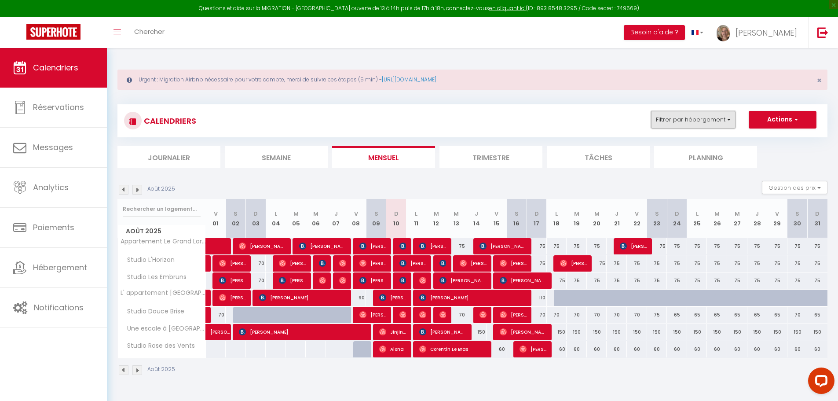
click at [686, 127] on button "Filtrer par hébergement" at bounding box center [693, 120] width 84 height 18
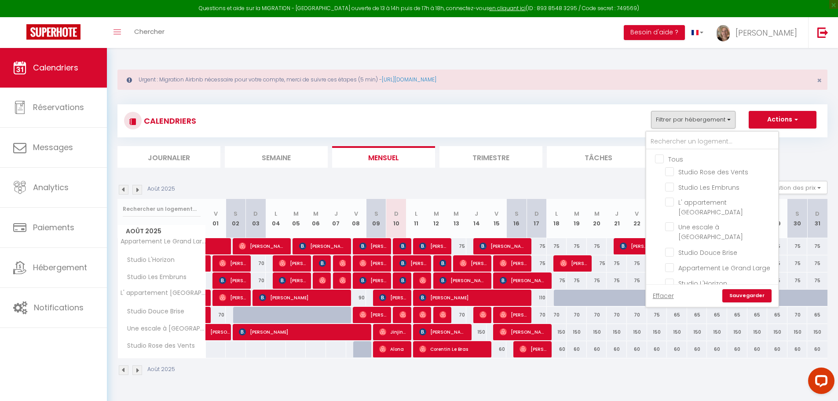
click at [687, 132] on div at bounding box center [712, 140] width 132 height 18
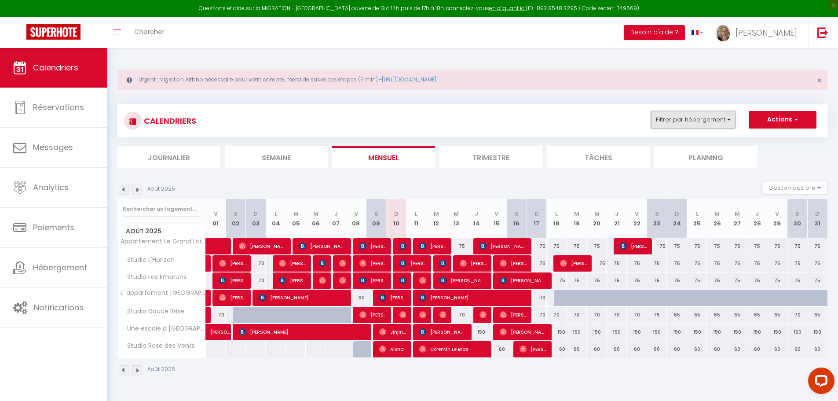
click at [689, 116] on button "Filtrer par hébergement" at bounding box center [693, 120] width 84 height 18
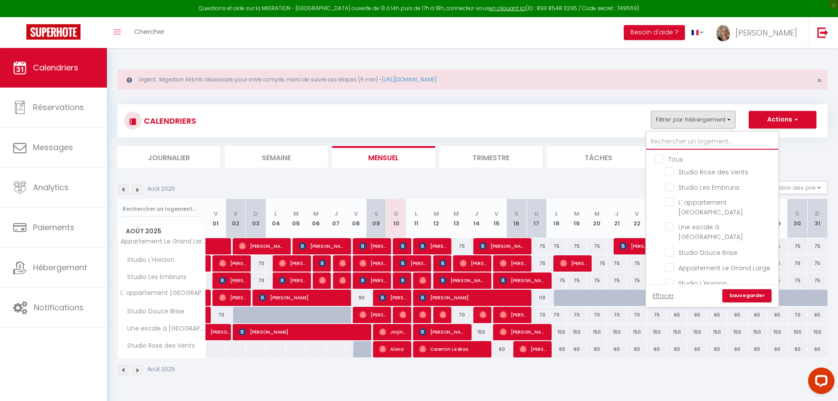
click at [682, 144] on input "text" at bounding box center [712, 142] width 132 height 16
type input "r"
checkbox input "false"
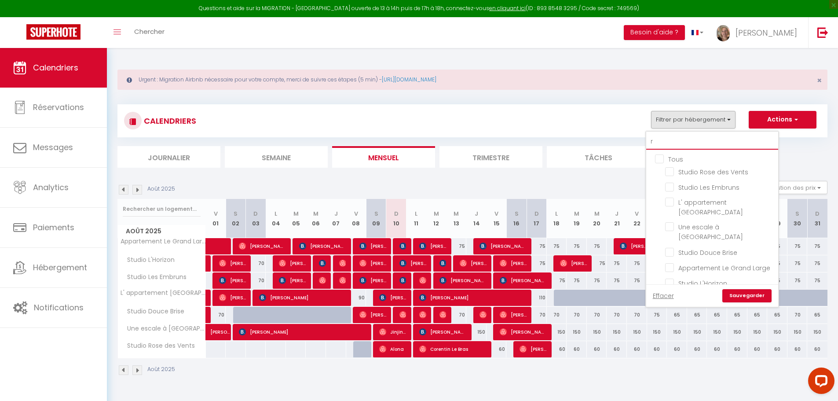
checkbox input "false"
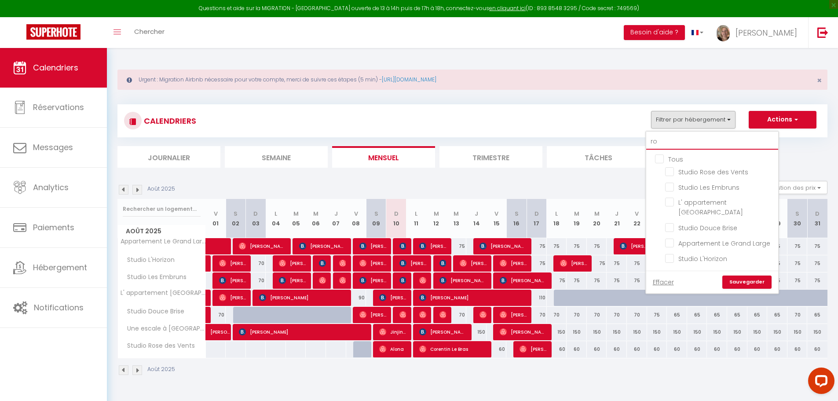
type input "ros"
checkbox input "false"
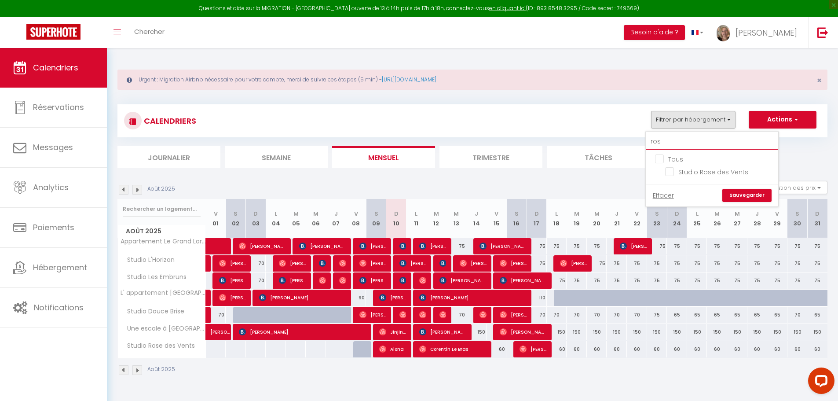
type input "rose"
checkbox input "false"
type input "rose"
click at [686, 171] on input "Studio Rose des Vents" at bounding box center [720, 171] width 110 height 9
checkbox input "true"
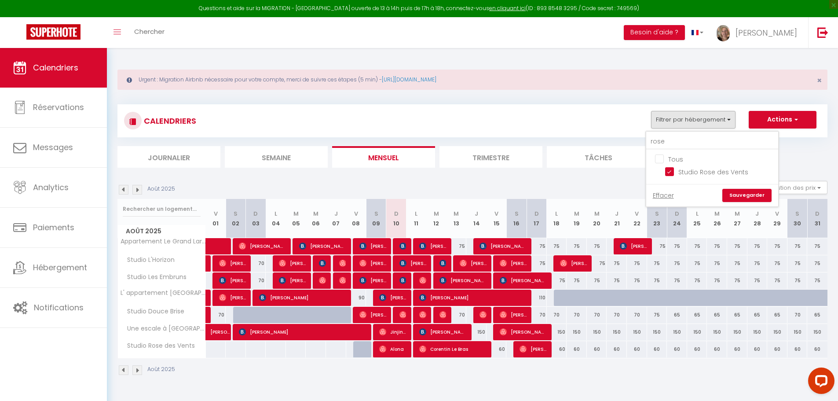
click at [739, 195] on link "Sauvegarder" at bounding box center [746, 195] width 49 height 13
select select
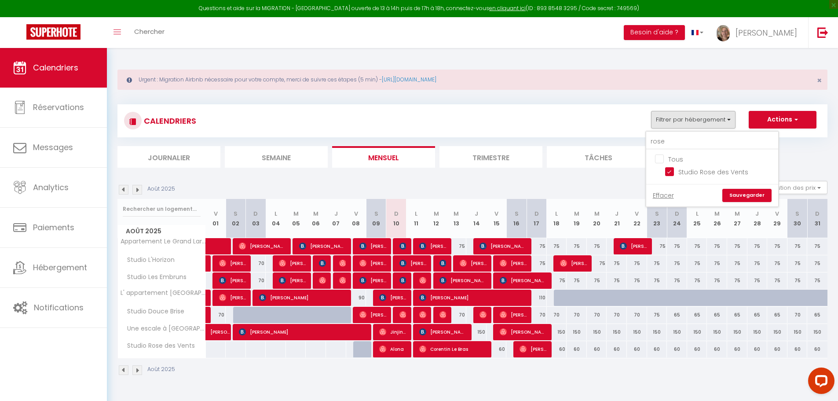
select select
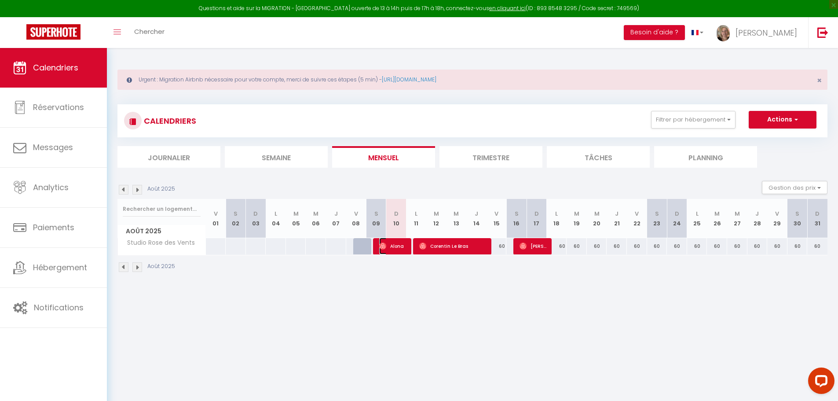
click at [387, 248] on span "Alona" at bounding box center [392, 245] width 27 height 17
select select "KO"
select select "0"
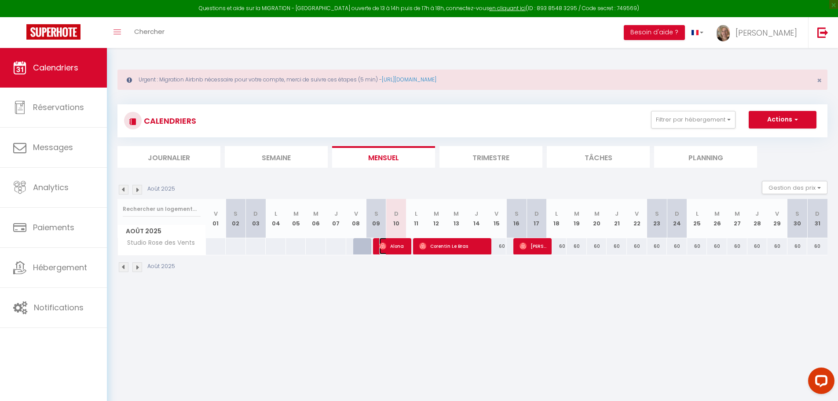
select select "1"
select select
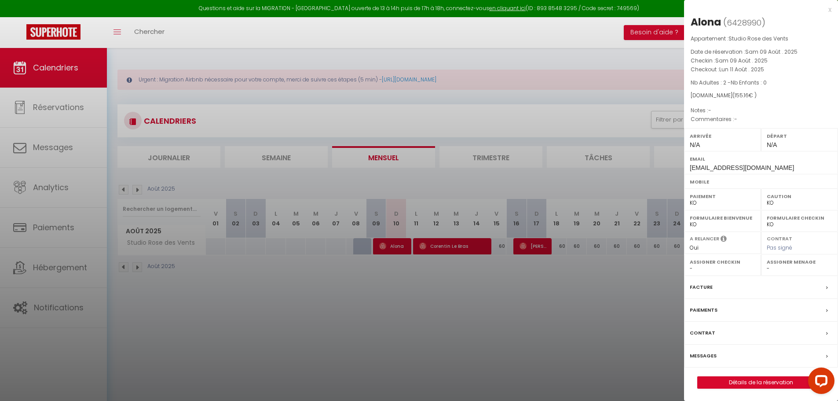
drag, startPoint x: 767, startPoint y: 22, endPoint x: 688, endPoint y: 22, distance: 78.7
click at [688, 22] on div "Alona ( 6428990 ) Appartement : Studio Rose des Vents Date de réservation : Sam…" at bounding box center [761, 201] width 154 height 373
copy h2 "Alona ( 6428990 )"
click at [391, 372] on div at bounding box center [419, 200] width 838 height 401
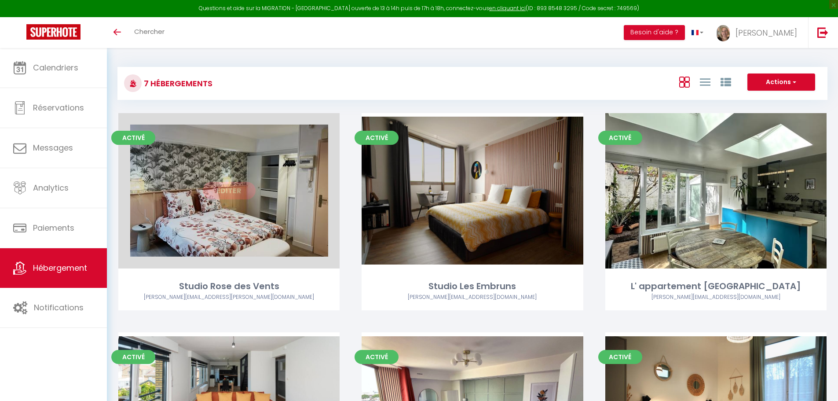
click at [234, 189] on link "Editer" at bounding box center [229, 191] width 53 height 18
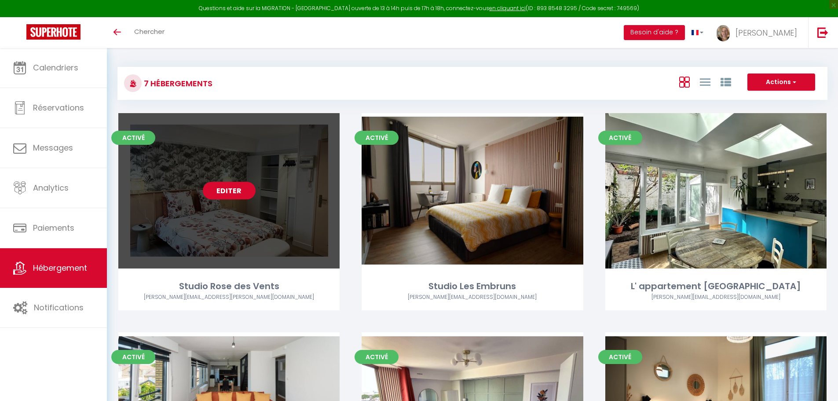
click at [234, 189] on link "Editer" at bounding box center [229, 191] width 53 height 18
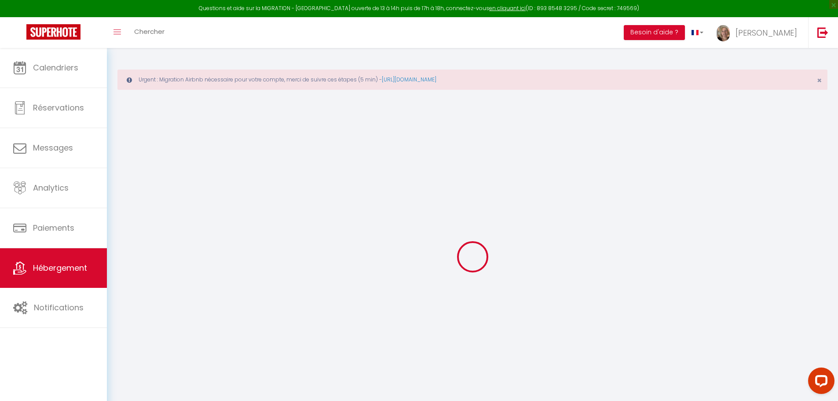
select select "+ 20 %"
select select
checkbox input "false"
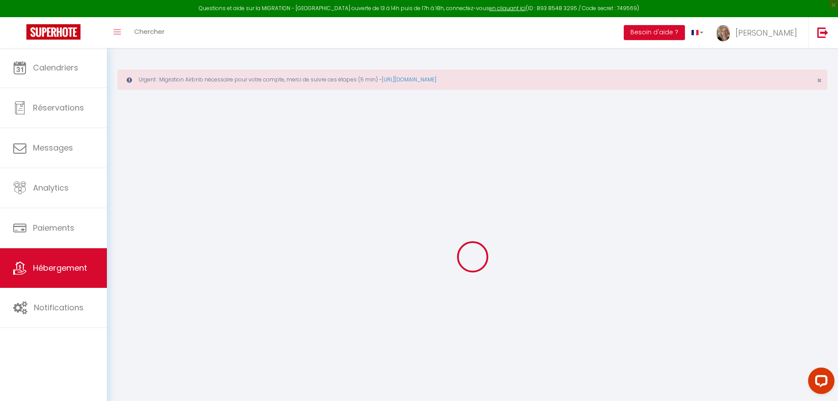
checkbox input "false"
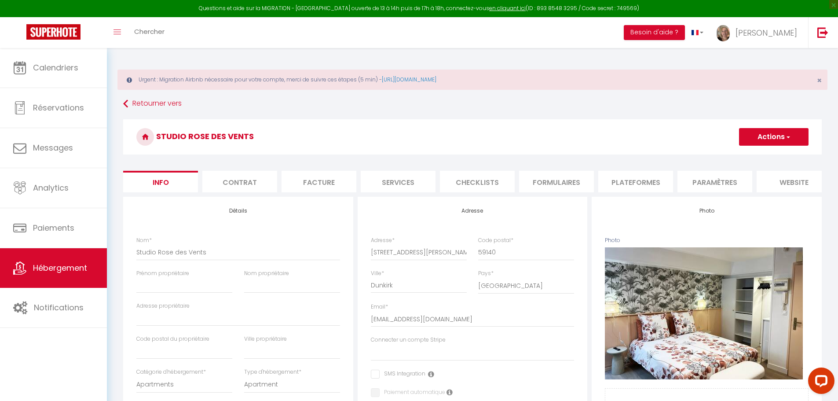
click at [625, 176] on li "Plateformes" at bounding box center [635, 182] width 75 height 22
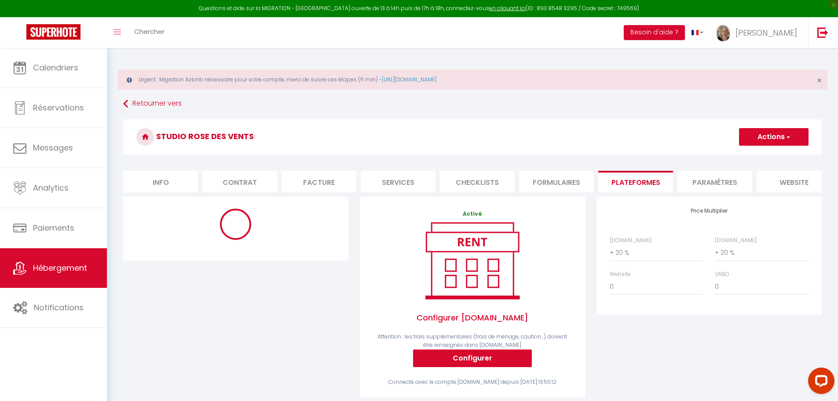
select select "10380-1482005654173142550"
